Goal: Information Seeking & Learning: Find specific fact

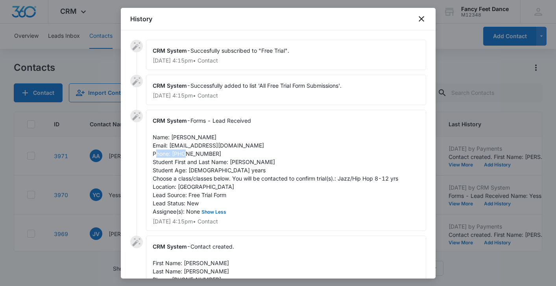
scroll to position [275, 0]
click at [115, 212] on div at bounding box center [278, 143] width 556 height 286
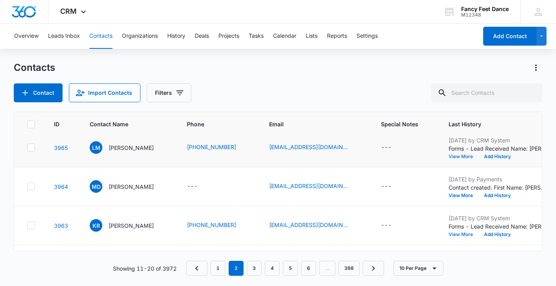
scroll to position [245, 0]
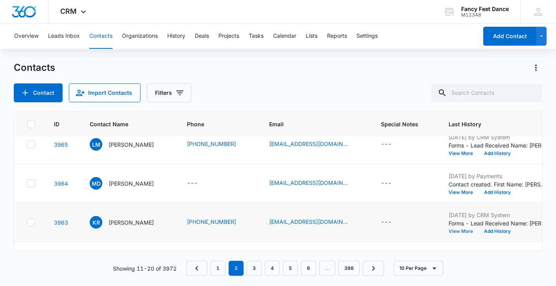
click at [464, 231] on button "View More" at bounding box center [464, 231] width 30 height 5
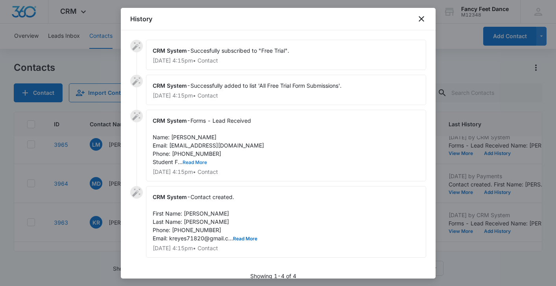
click at [198, 160] on button "Read More" at bounding box center [195, 162] width 24 height 5
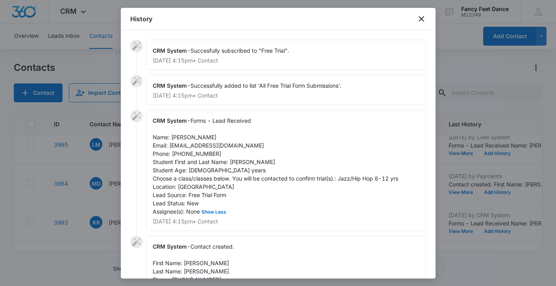
click at [197, 152] on span "Forms - Lead Received Name: [PERSON_NAME] Email: [EMAIL_ADDRESS][DOMAIN_NAME] P…" at bounding box center [276, 166] width 246 height 98
copy span "7184192251"
click at [111, 158] on div at bounding box center [278, 143] width 556 height 286
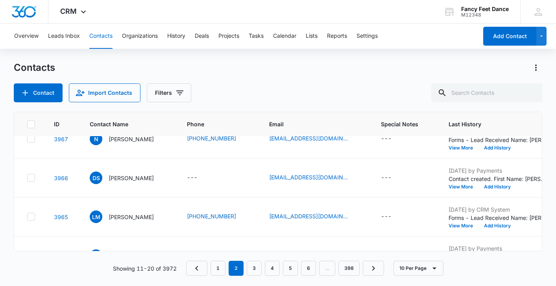
scroll to position [171, 0]
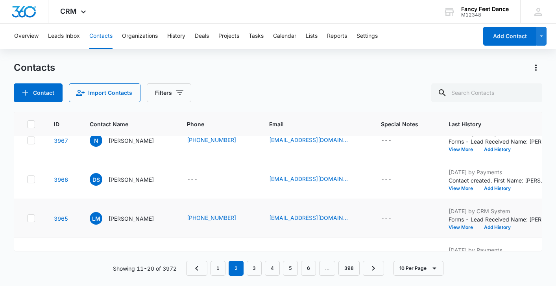
click at [463, 224] on div "[DATE] by CRM System Forms - Lead Received Name: [PERSON_NAME] Email: [EMAIL_AD…" at bounding box center [498, 218] width 98 height 23
click at [461, 229] on button "View More" at bounding box center [464, 227] width 30 height 5
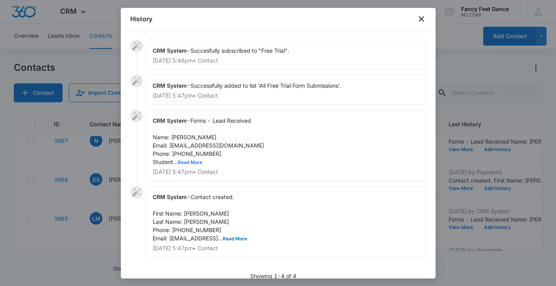
click at [195, 161] on button "Read More" at bounding box center [190, 162] width 24 height 5
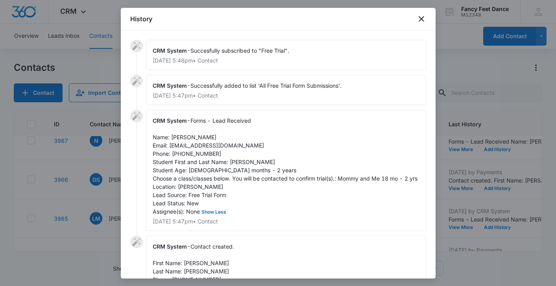
click at [200, 158] on div "CRM System - Forms - Lead Received Name: [PERSON_NAME] Email: [EMAIL_ADDRESS][D…" at bounding box center [286, 170] width 280 height 121
copy span "6463458363"
